Goal: Task Accomplishment & Management: Manage account settings

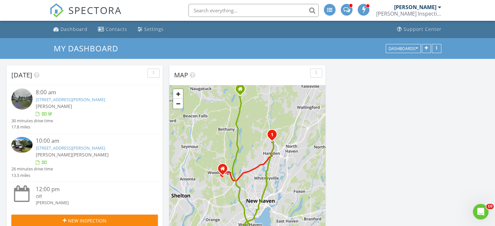
click at [84, 147] on link "[STREET_ADDRESS][PERSON_NAME]" at bounding box center [70, 148] width 69 height 6
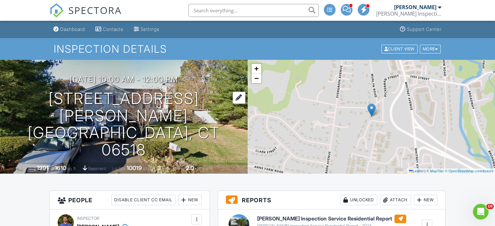
click at [152, 115] on h1 "63 Bolton St Hamden, CT 06518" at bounding box center [123, 124] width 227 height 69
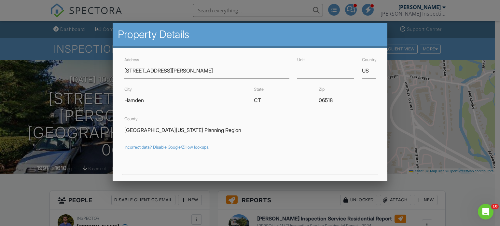
click at [6, 115] on div at bounding box center [250, 108] width 500 height 283
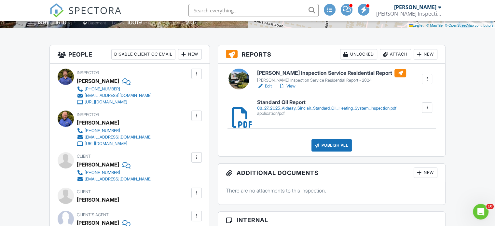
scroll to position [163, 0]
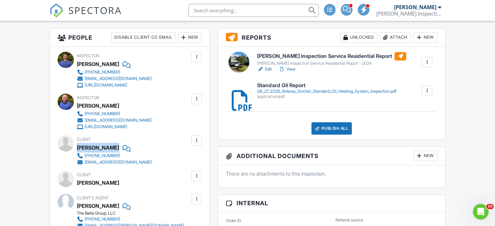
drag, startPoint x: 77, startPoint y: 146, endPoint x: 119, endPoint y: 145, distance: 42.3
click at [119, 145] on div "Tashana Sinclair" at bounding box center [117, 148] width 80 height 10
copy div "Tashana Sinclair"
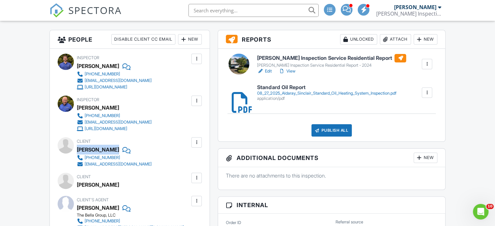
scroll to position [0, 0]
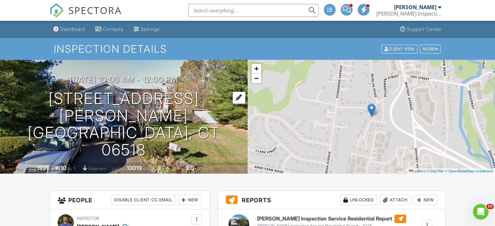
click at [106, 114] on h1 "63 Bolton St Hamden, CT 06518" at bounding box center [123, 124] width 227 height 69
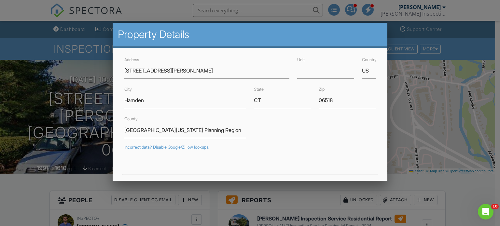
click at [44, 128] on div at bounding box center [250, 108] width 500 height 283
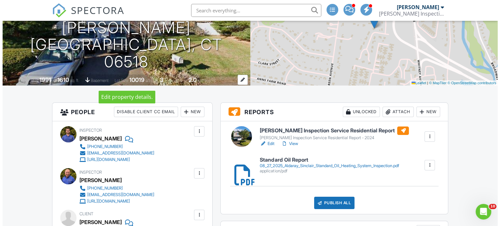
scroll to position [98, 0]
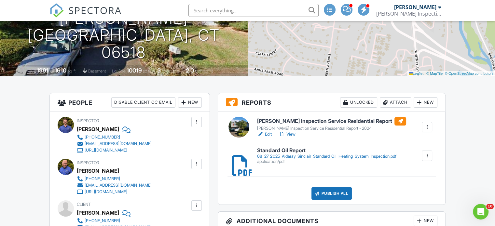
click at [398, 104] on div "Attach" at bounding box center [395, 102] width 31 height 10
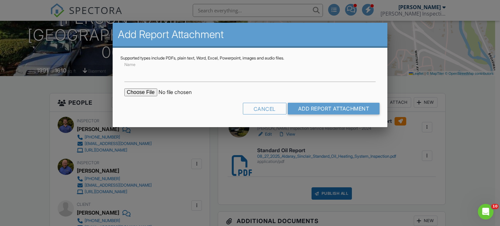
click at [143, 95] on input "file" at bounding box center [179, 93] width 111 height 8
type input "C:\fakepath\Sinclair, Tashana WDI Form ..pdf"
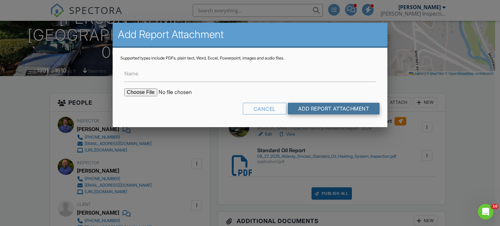
click at [345, 109] on input "Add Report Attachment" at bounding box center [334, 109] width 92 height 12
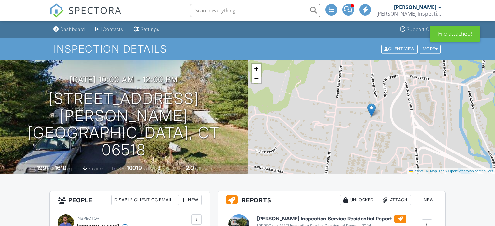
scroll to position [163, 0]
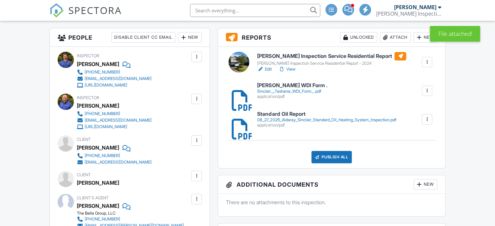
click at [302, 116] on h6 "Standard Oil Report" at bounding box center [326, 114] width 139 height 6
click at [331, 55] on h6 "Schaefer Inspection Service Residential Report" at bounding box center [331, 56] width 149 height 8
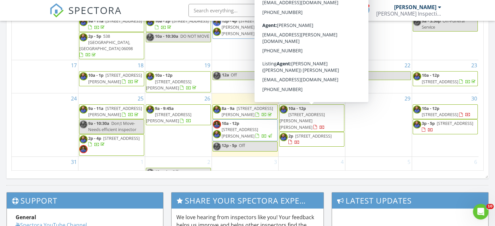
scroll to position [391, 0]
